Goal: Task Accomplishment & Management: Use online tool/utility

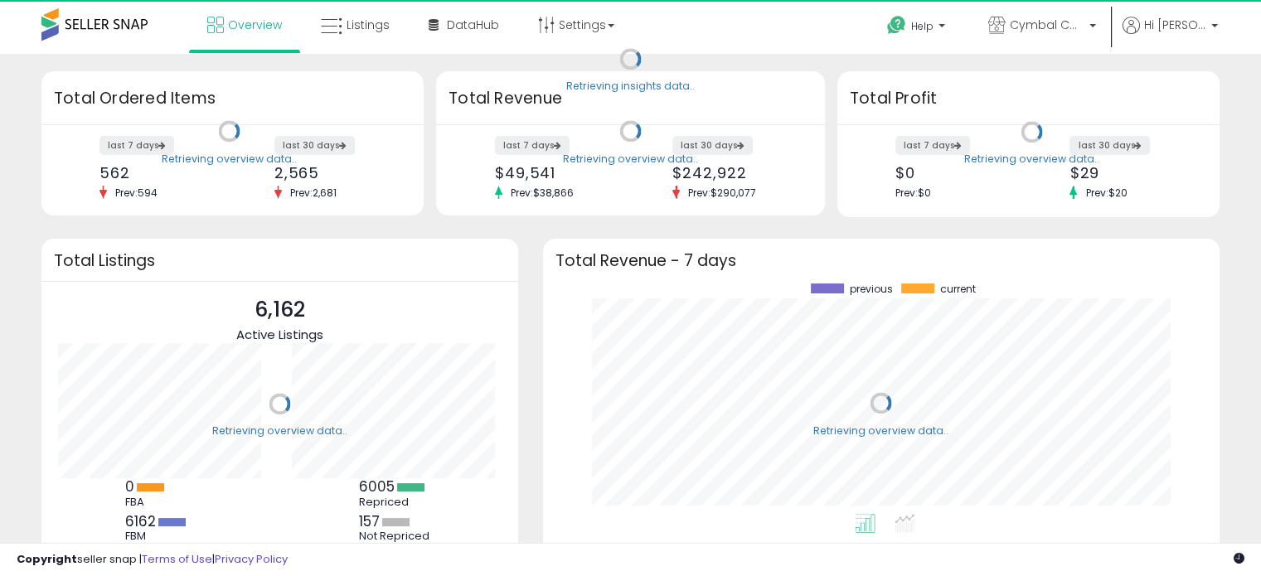
scroll to position [230, 643]
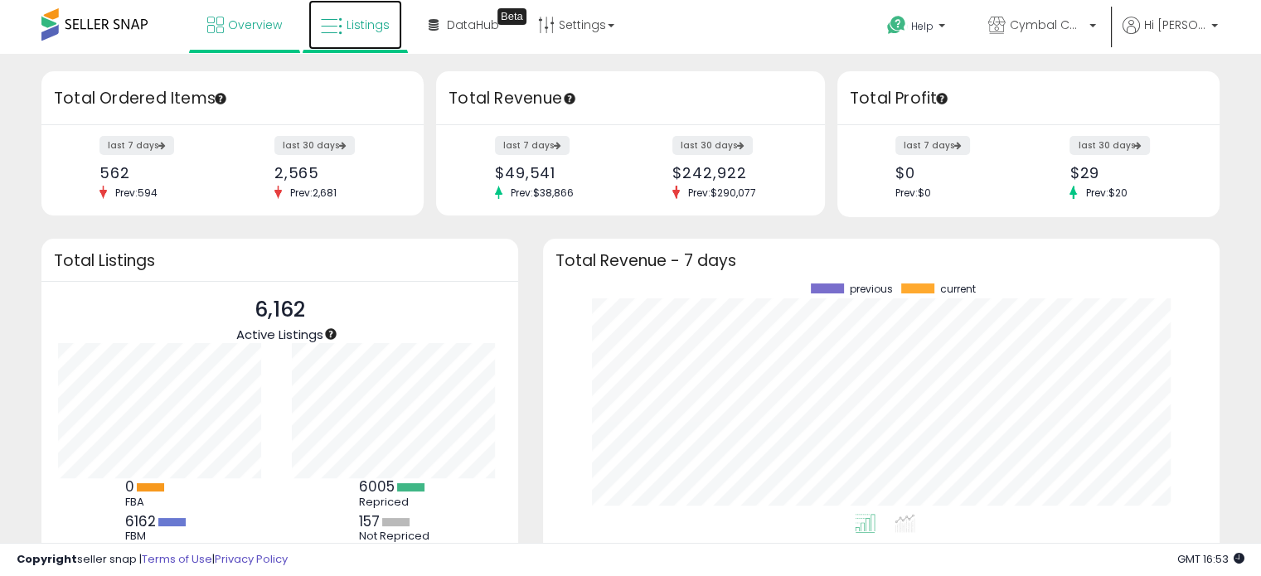
click at [342, 32] on link "Listings" at bounding box center [355, 25] width 94 height 50
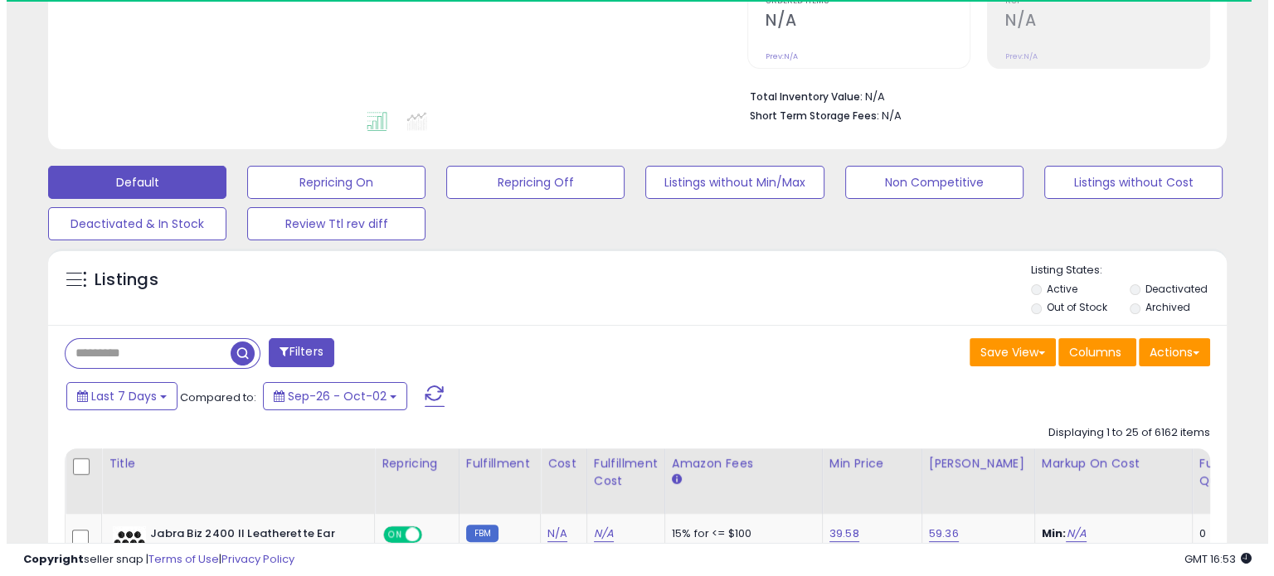
scroll to position [415, 0]
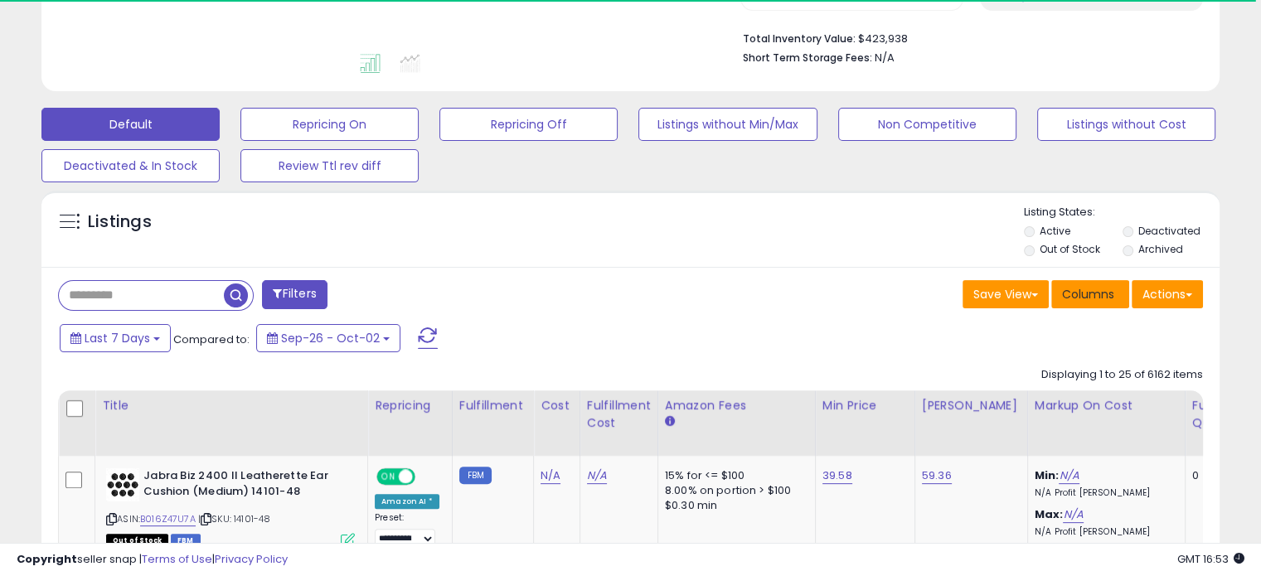
click at [1095, 286] on span "Columns" at bounding box center [1088, 294] width 52 height 17
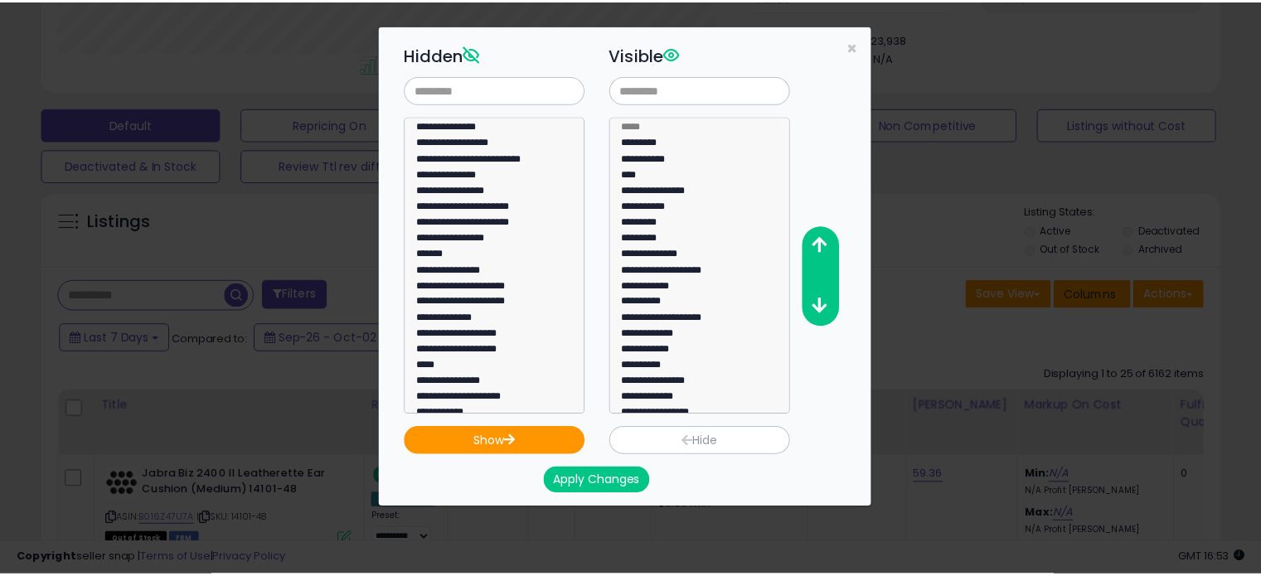
scroll to position [339, 690]
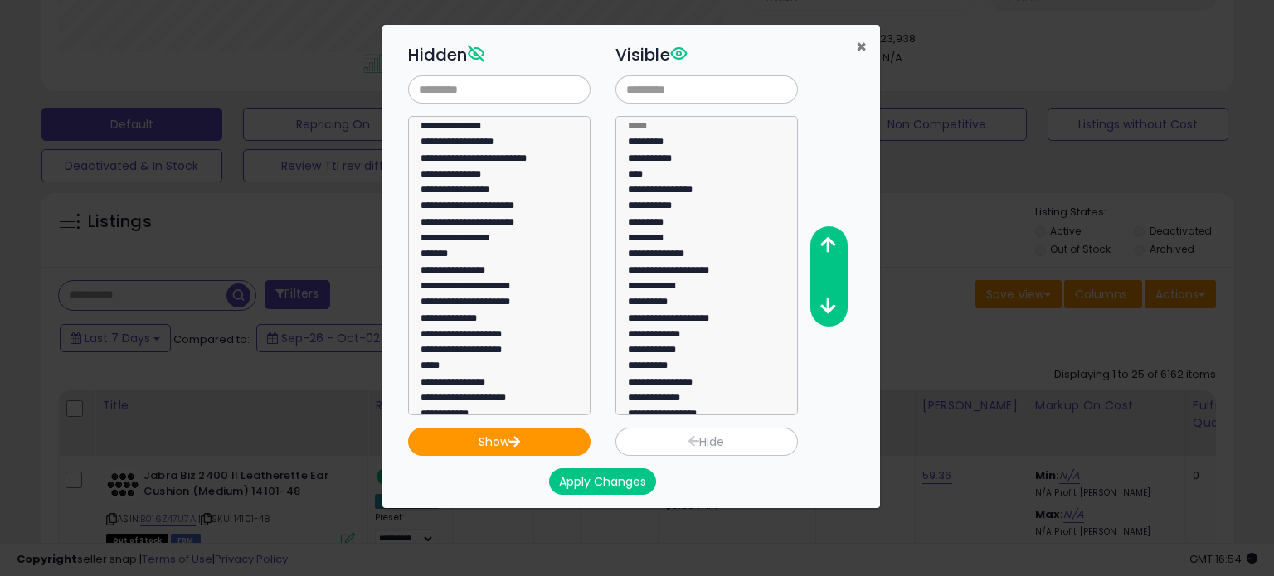
click at [858, 36] on span "×" at bounding box center [861, 47] width 11 height 24
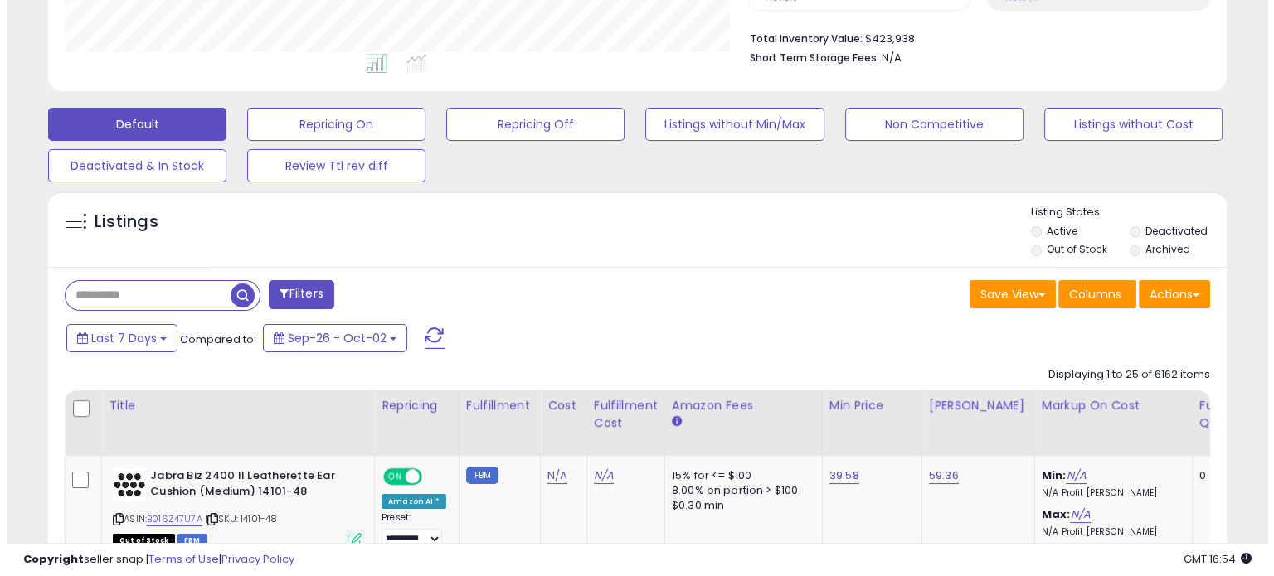
scroll to position [828848, 828506]
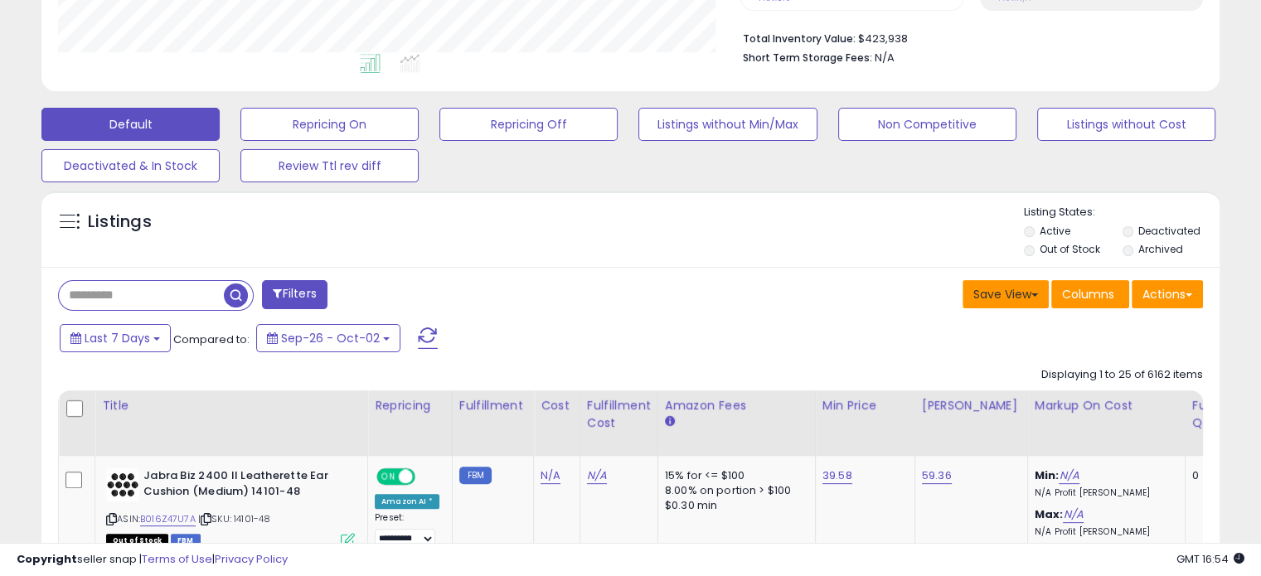
click at [1002, 289] on button "Save View" at bounding box center [1006, 294] width 86 height 28
click at [1167, 293] on button "Actions" at bounding box center [1167, 294] width 71 height 28
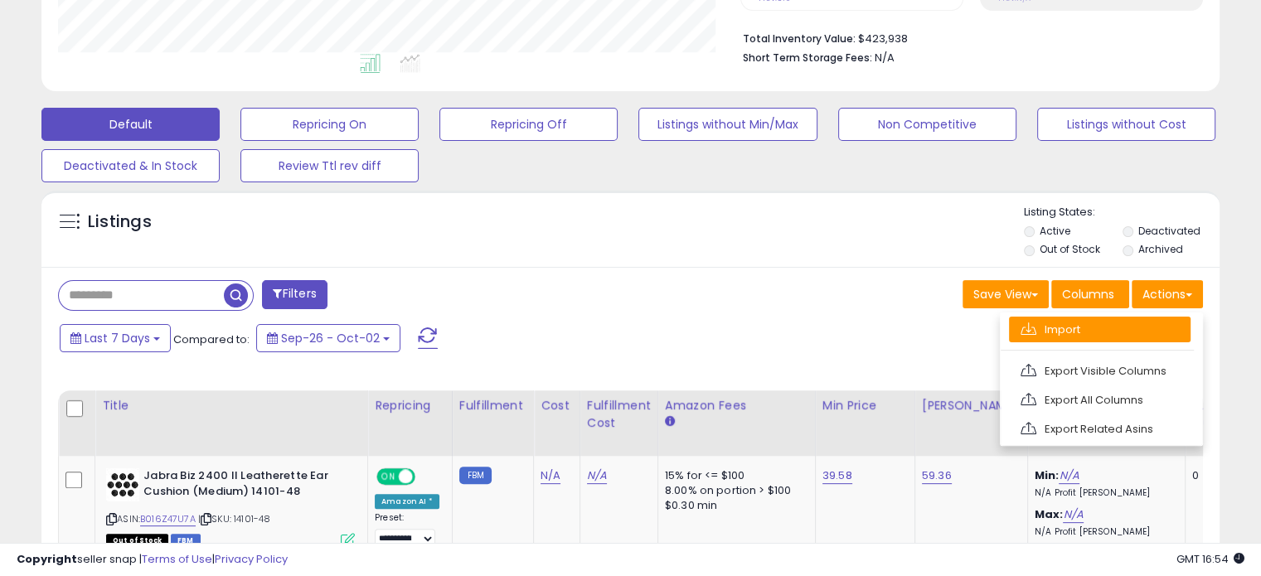
click at [1091, 321] on link "Import" at bounding box center [1100, 330] width 182 height 26
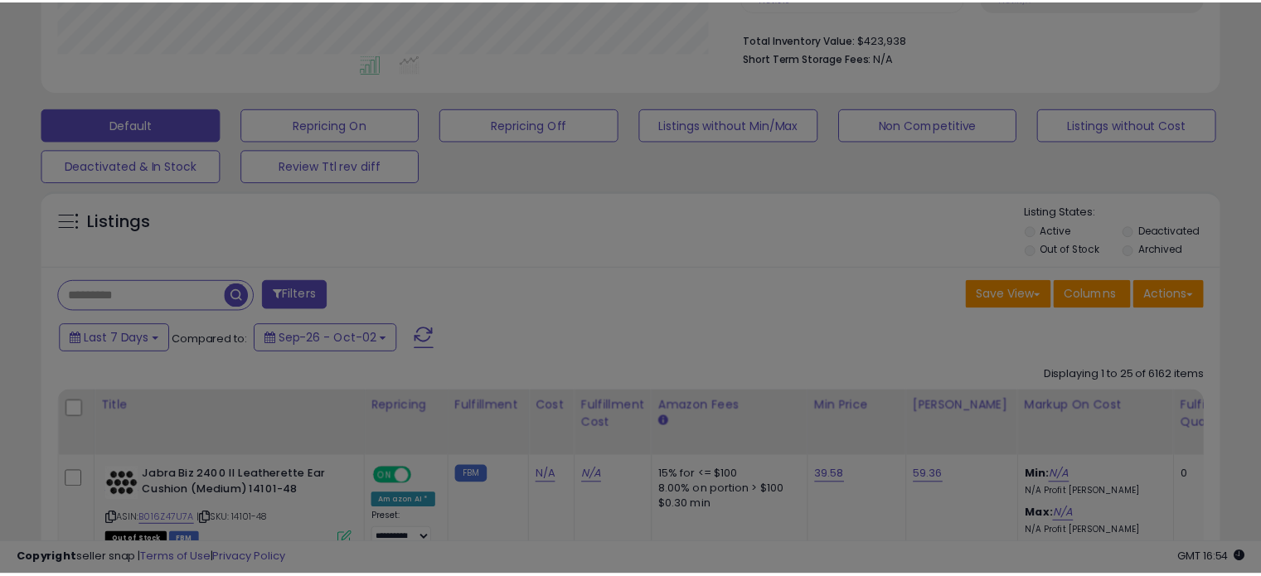
scroll to position [339, 690]
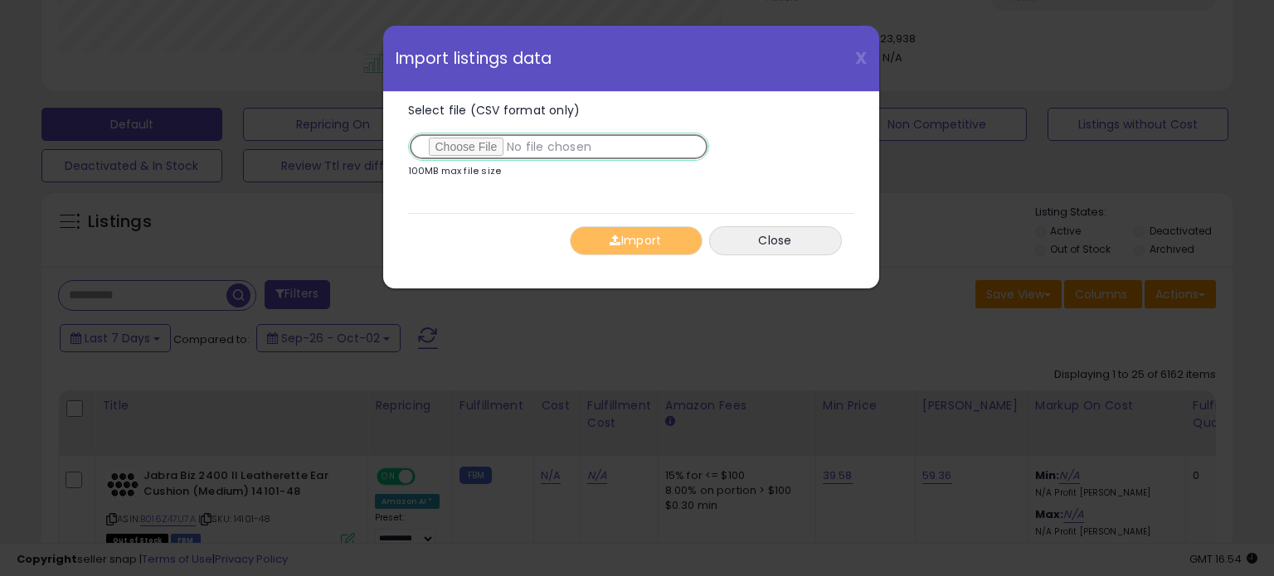
click at [481, 148] on input "Select file (CSV format only)" at bounding box center [558, 147] width 301 height 28
type input "**********"
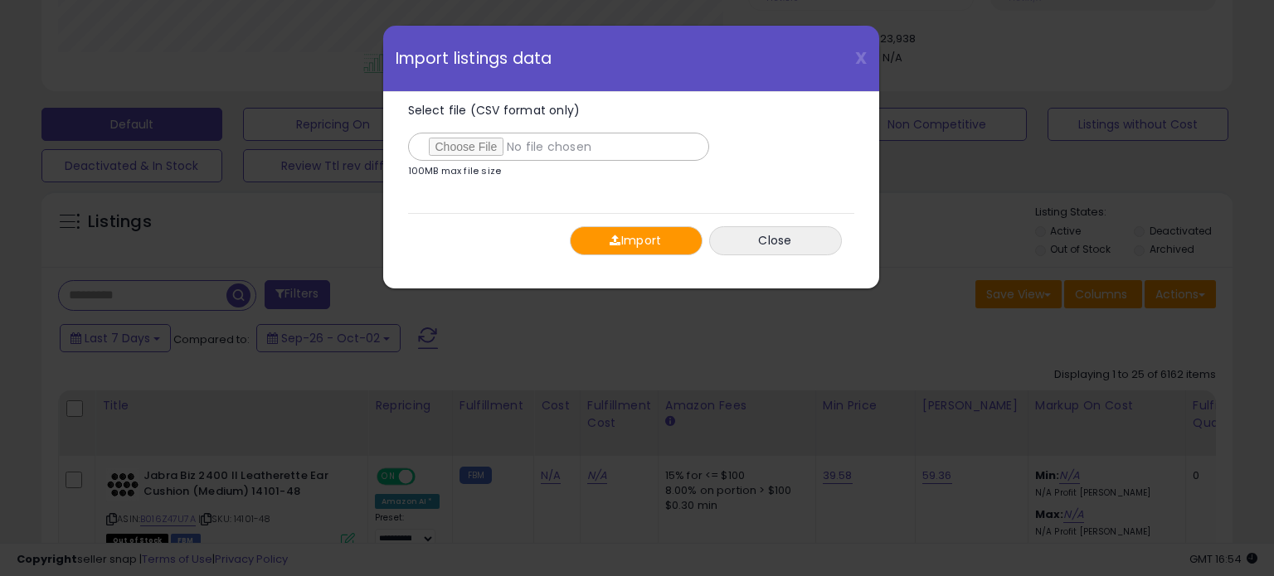
click at [667, 240] on button "Import" at bounding box center [636, 240] width 133 height 29
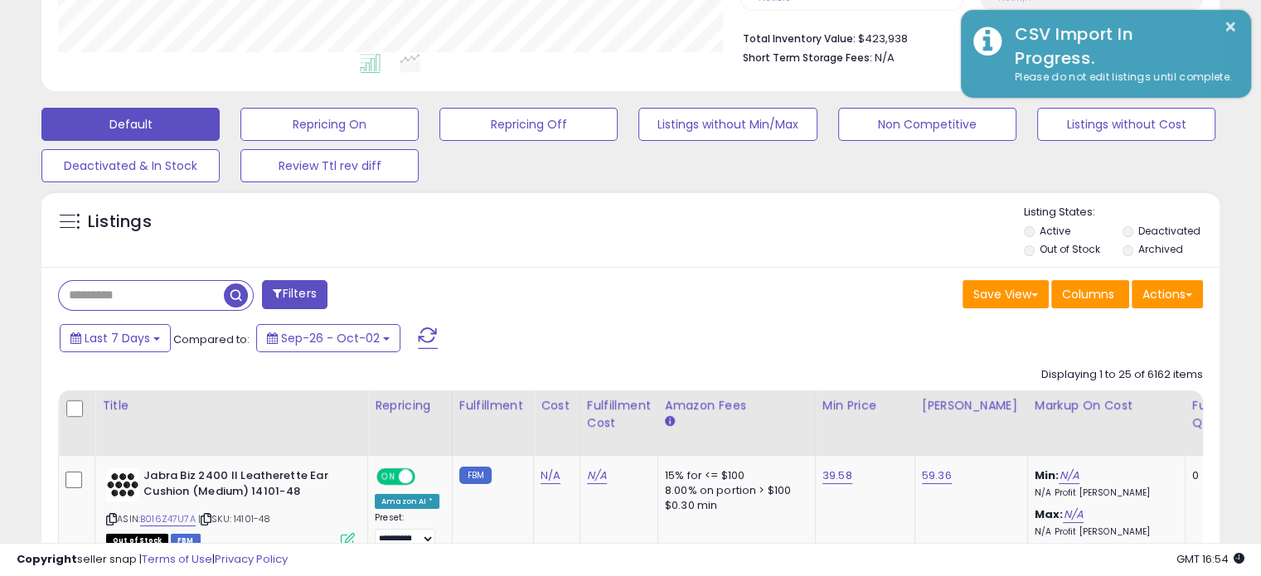
scroll to position [828848, 828506]
